Goal: Complete application form

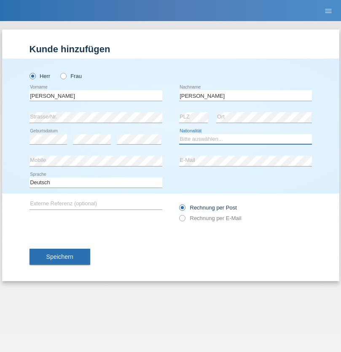
select select "IT"
select select "C"
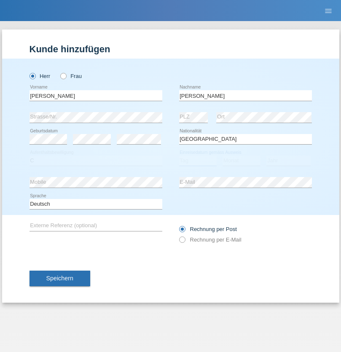
select select "01"
select select "08"
select select "2021"
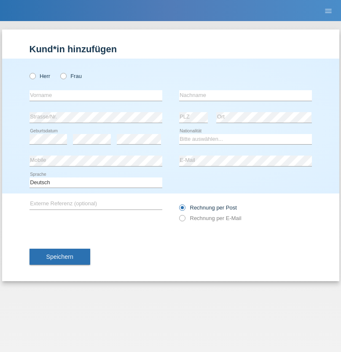
radio input "true"
click at [96, 95] on input "text" at bounding box center [96, 95] width 133 height 11
type input "Ionel"
click at [246, 95] on input "text" at bounding box center [245, 95] width 133 height 11
type input "[PERSON_NAME]"
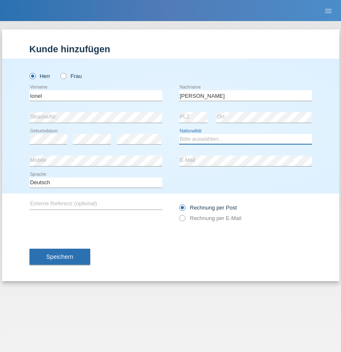
select select "OM"
select select "C"
select select "01"
select select "03"
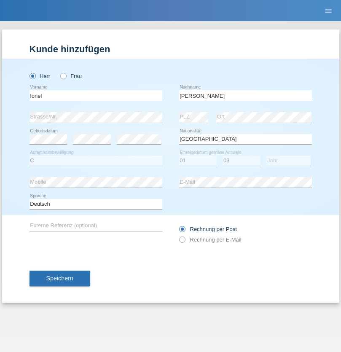
select select "2021"
